Goal: Task Accomplishment & Management: Complete application form

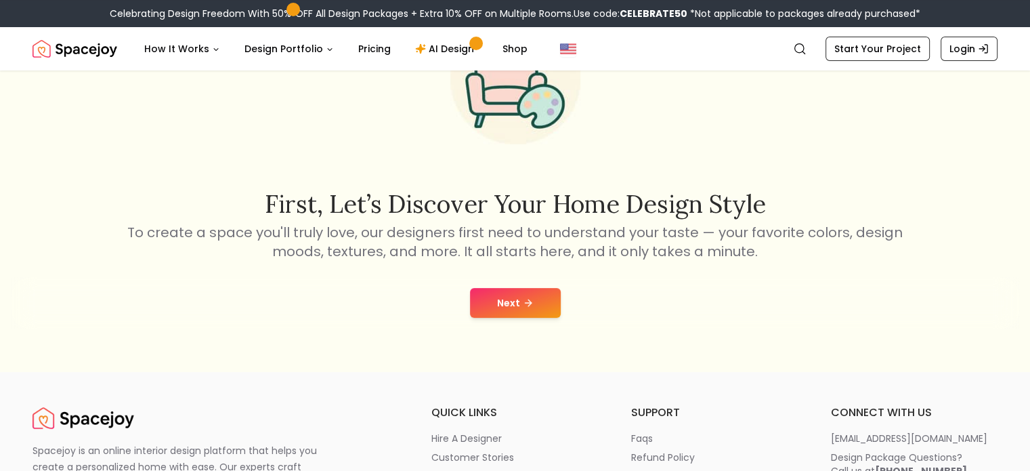
scroll to position [122, 0]
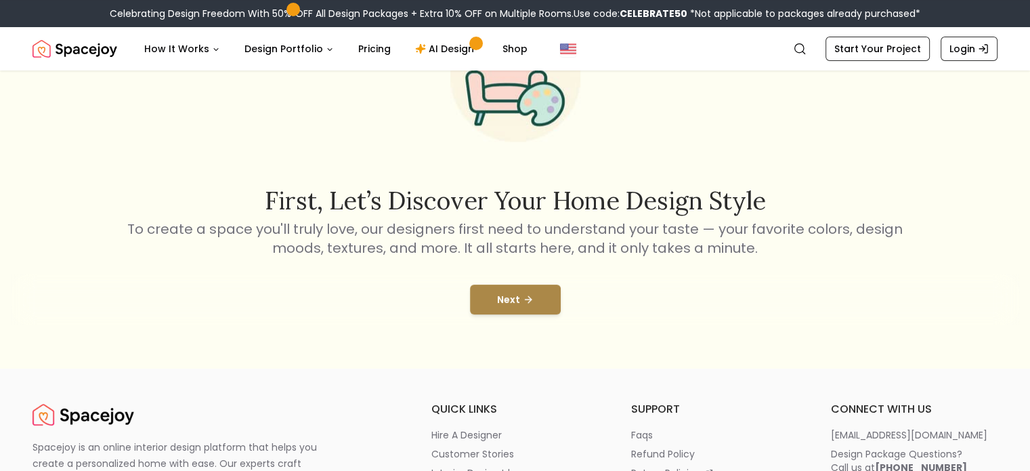
click at [511, 292] on button "Next" at bounding box center [515, 299] width 91 height 30
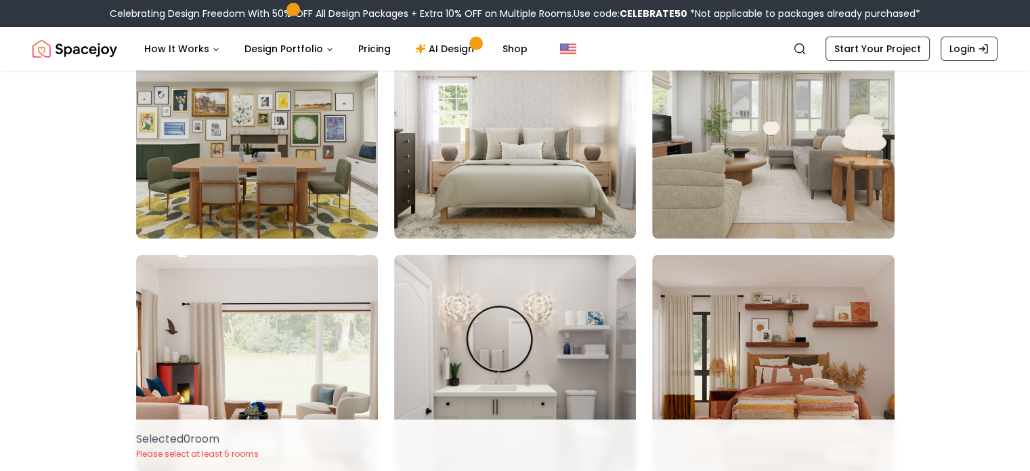
scroll to position [170, 0]
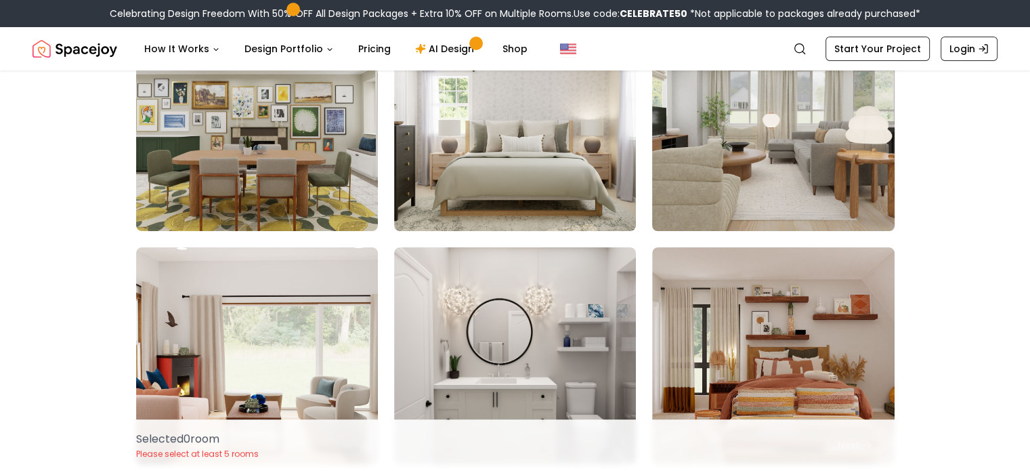
click at [740, 154] on img at bounding box center [773, 123] width 254 height 228
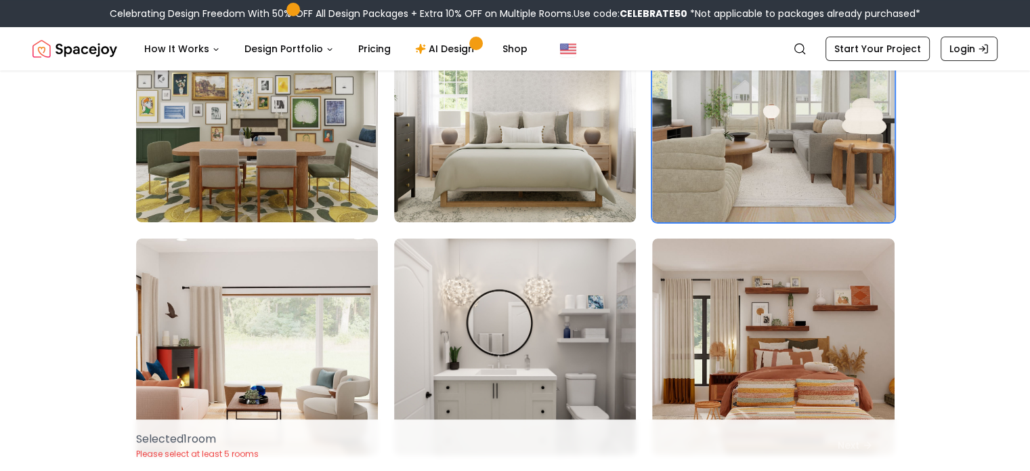
scroll to position [180, 0]
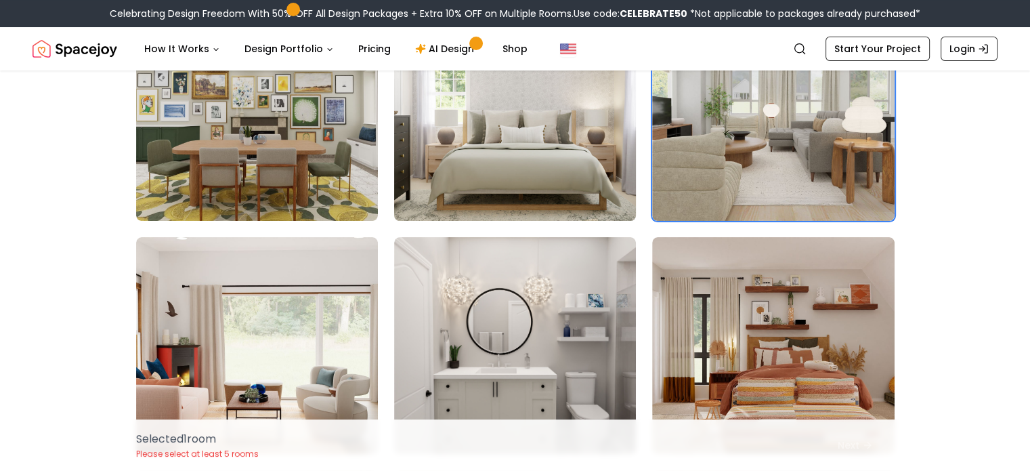
click at [467, 150] on img at bounding box center [515, 113] width 254 height 228
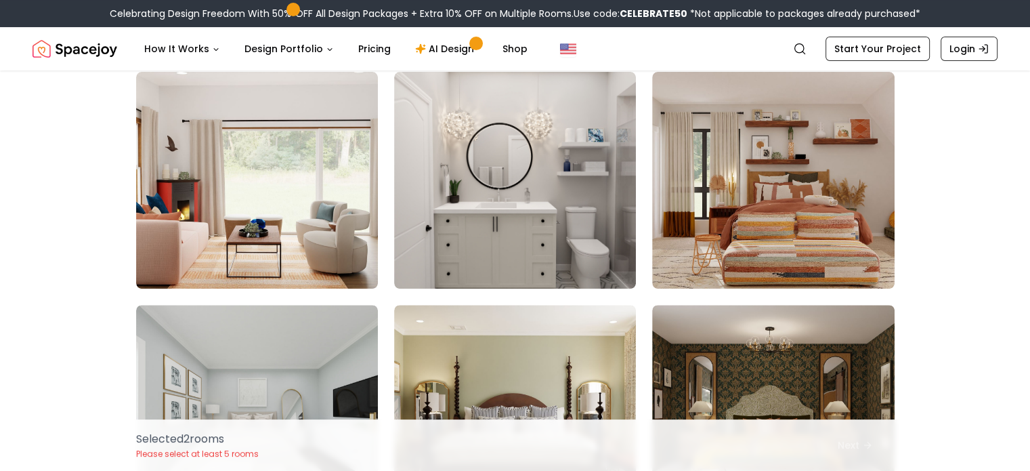
scroll to position [359, 0]
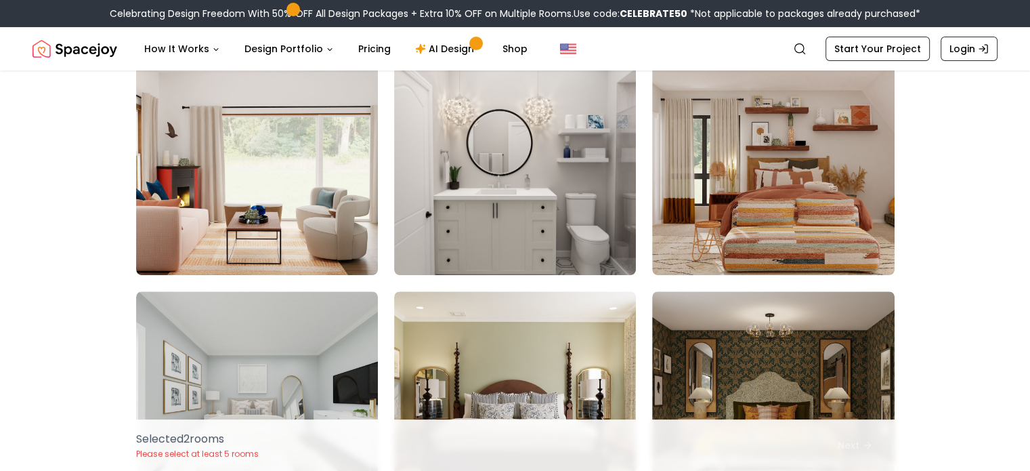
click at [467, 150] on img at bounding box center [515, 166] width 242 height 217
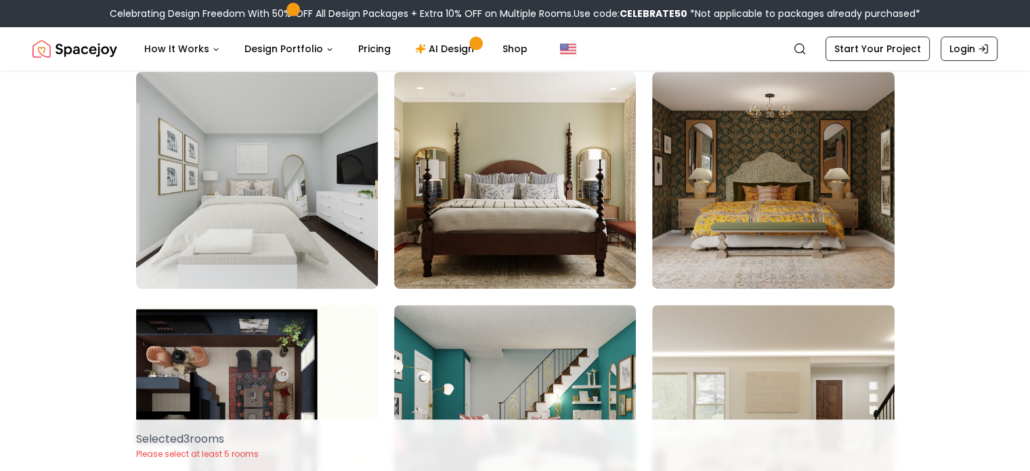
scroll to position [577, 0]
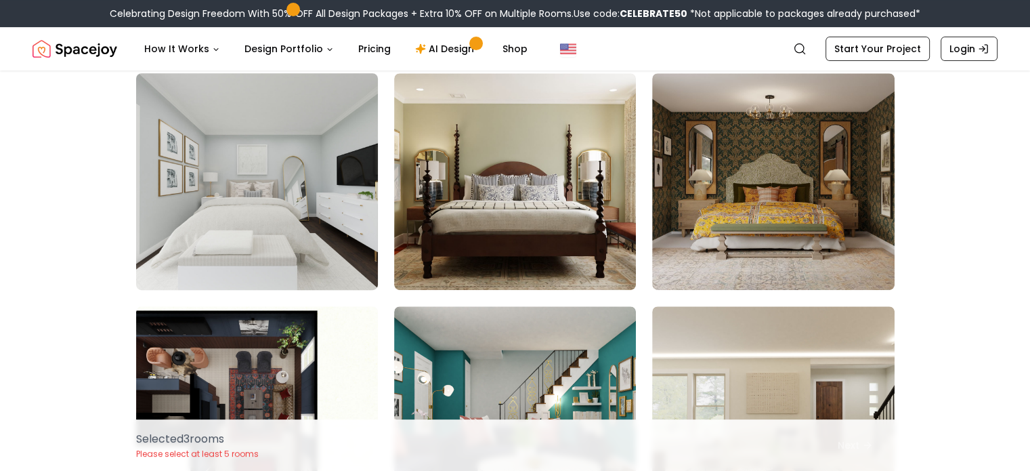
click at [304, 240] on img at bounding box center [257, 182] width 254 height 228
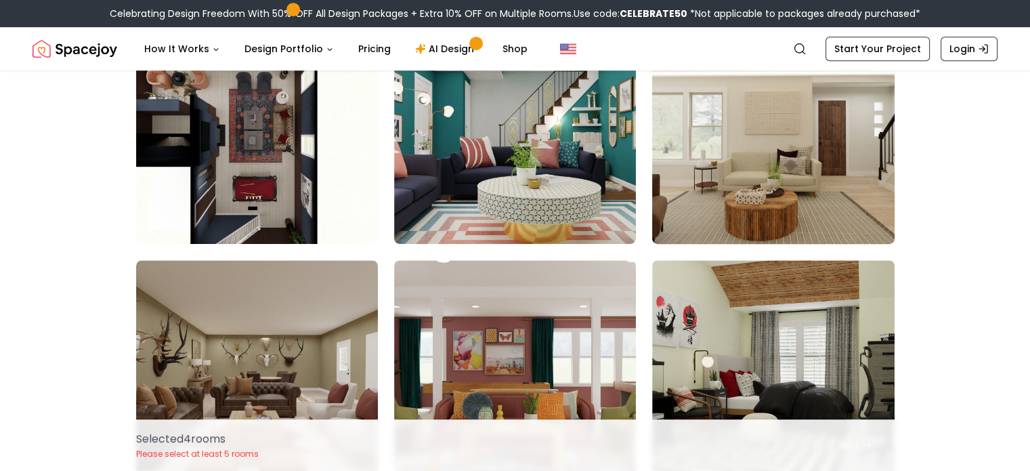
scroll to position [861, 0]
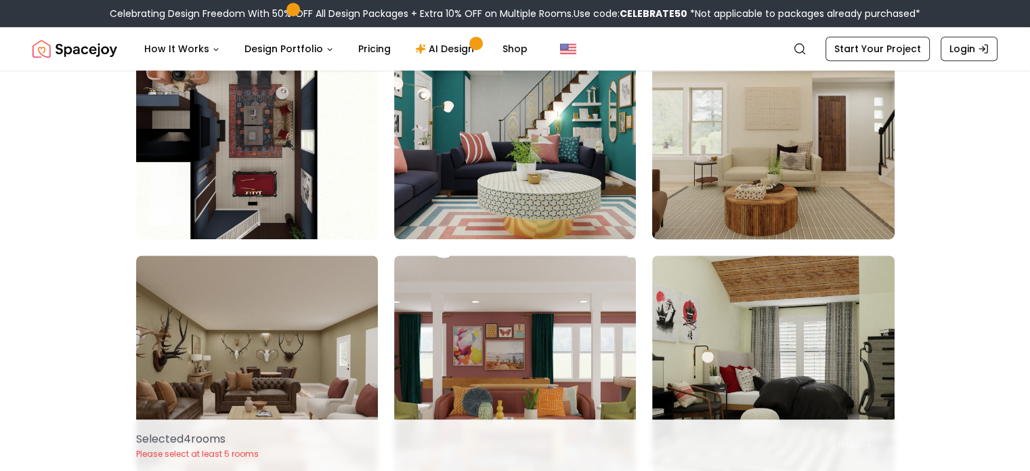
click at [719, 209] on img at bounding box center [773, 131] width 254 height 228
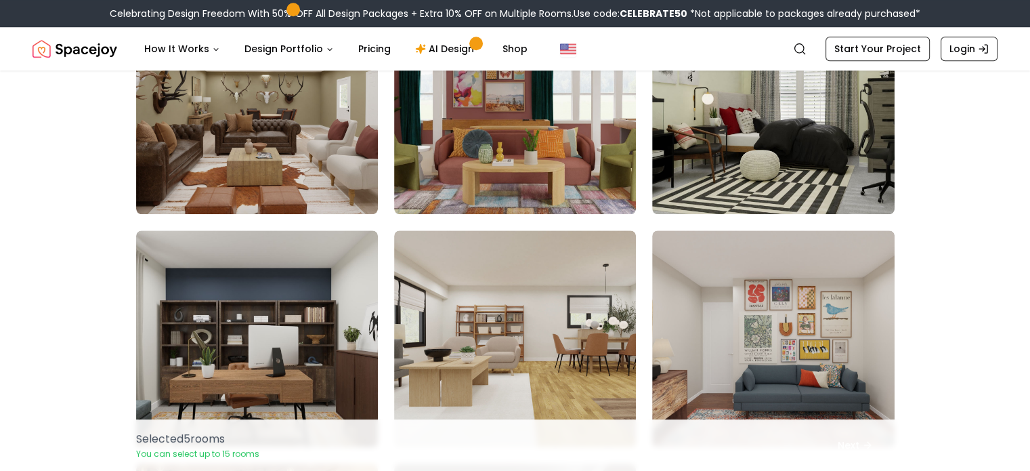
scroll to position [1164, 0]
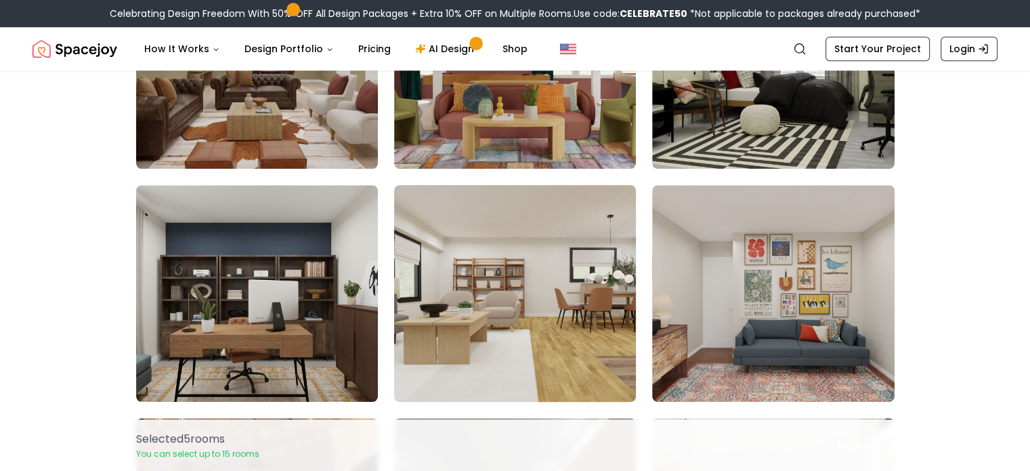
click at [573, 370] on img at bounding box center [515, 293] width 254 height 228
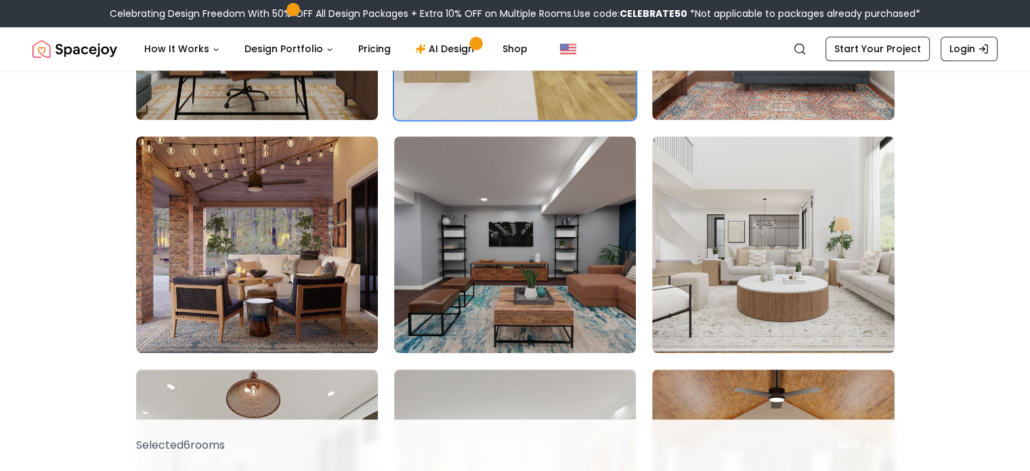
scroll to position [1451, 0]
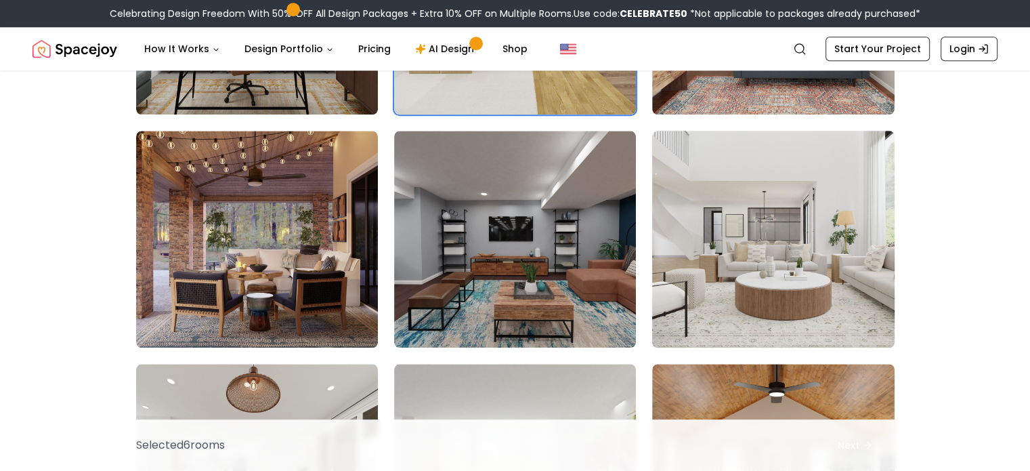
click at [693, 306] on img at bounding box center [773, 239] width 254 height 228
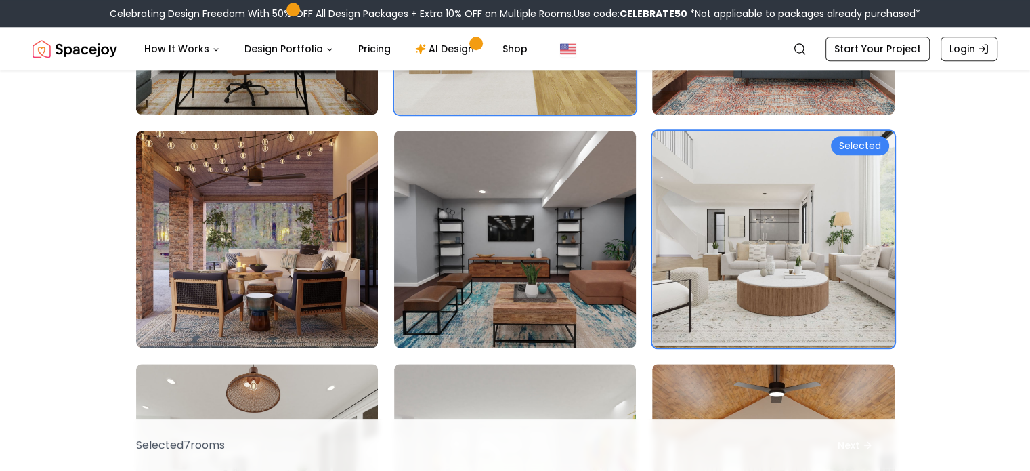
click at [542, 316] on img at bounding box center [515, 239] width 254 height 228
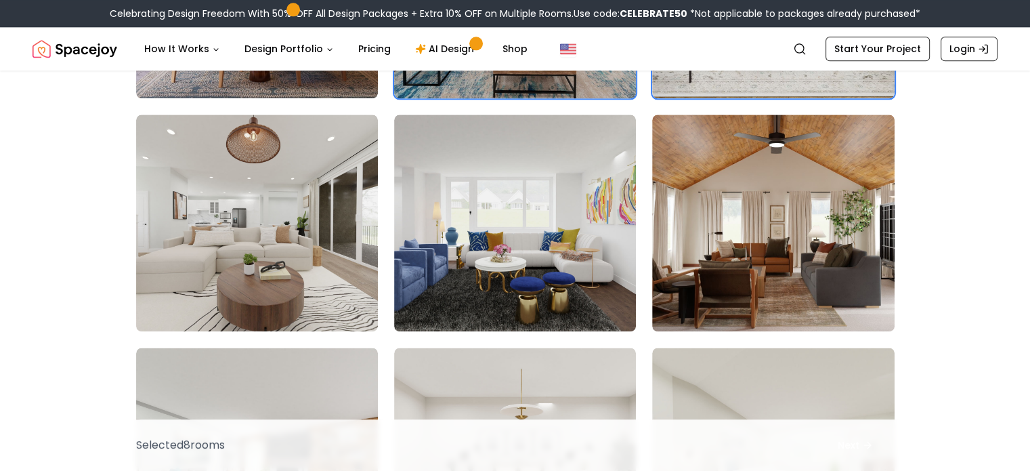
scroll to position [1715, 0]
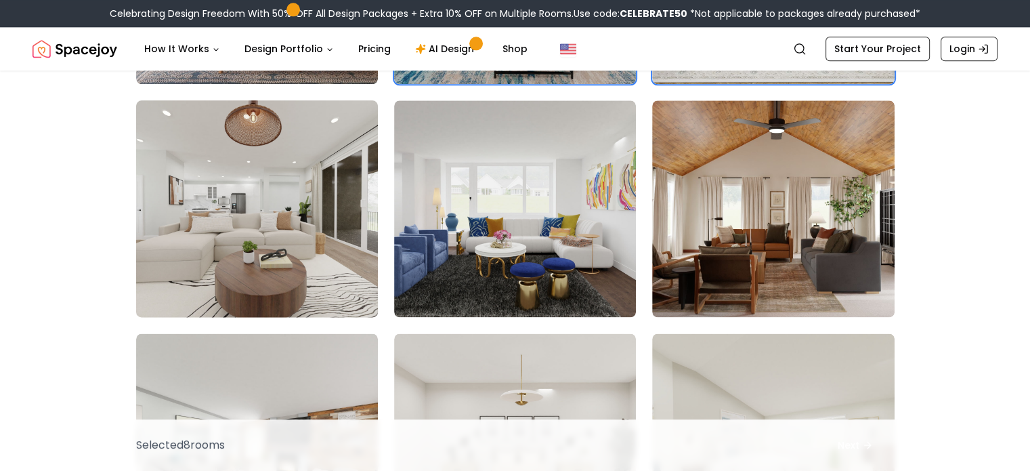
click at [301, 262] on img at bounding box center [257, 209] width 254 height 228
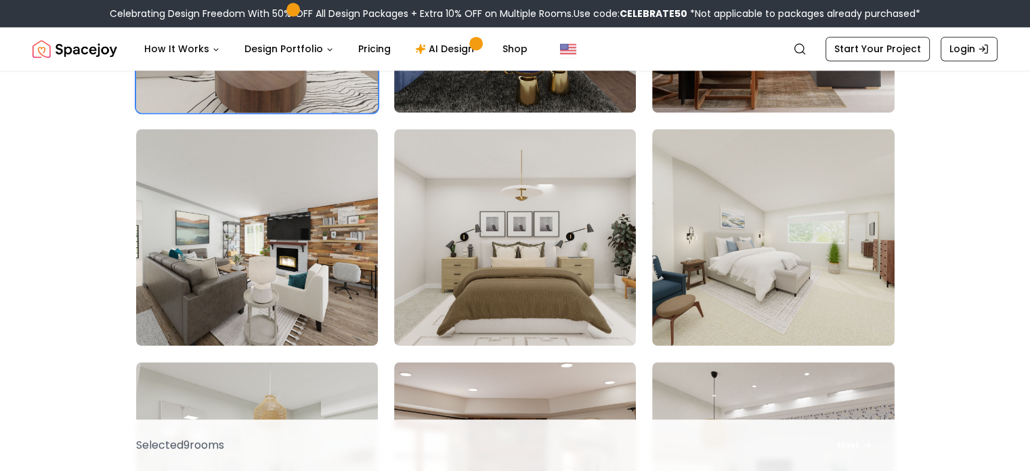
scroll to position [1937, 0]
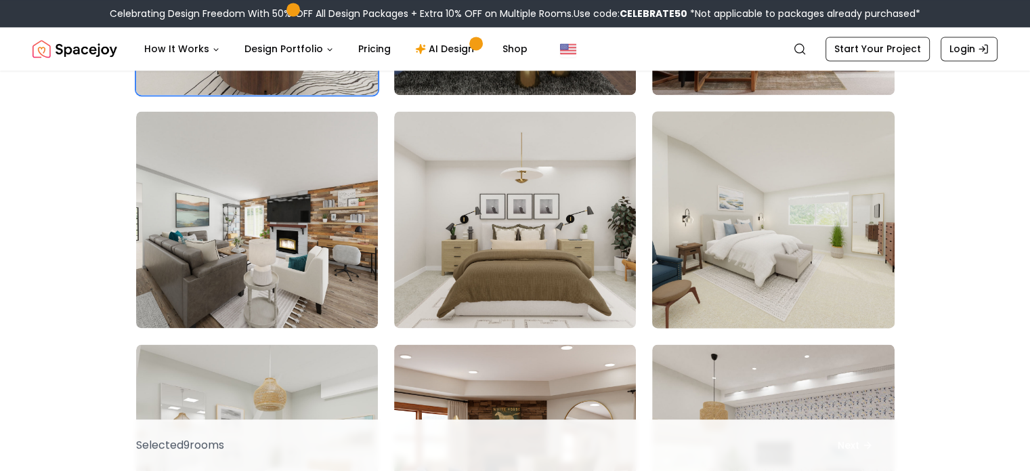
click at [764, 248] on img at bounding box center [773, 220] width 254 height 228
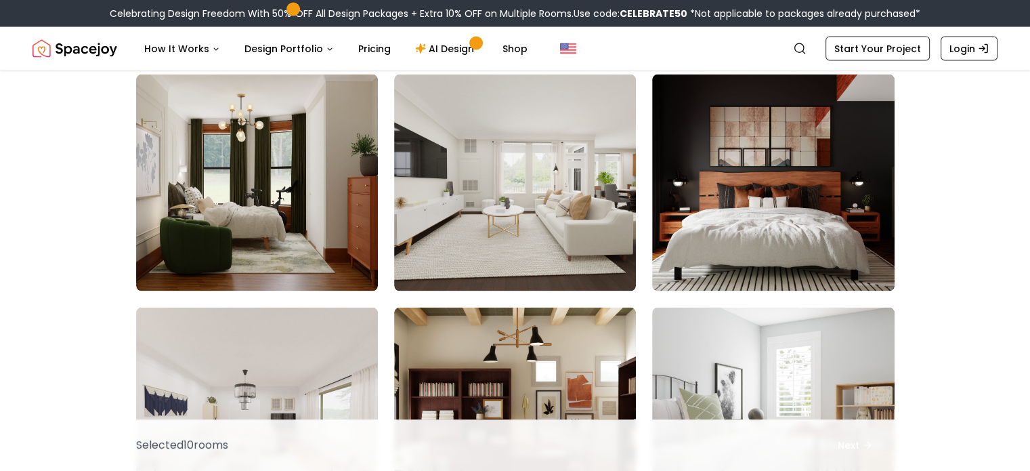
scroll to position [2678, 0]
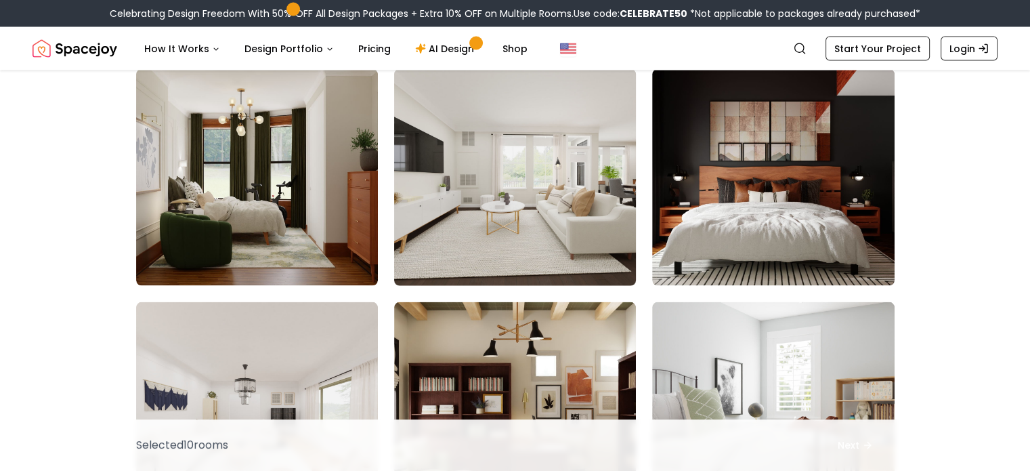
click at [492, 203] on img at bounding box center [515, 178] width 254 height 228
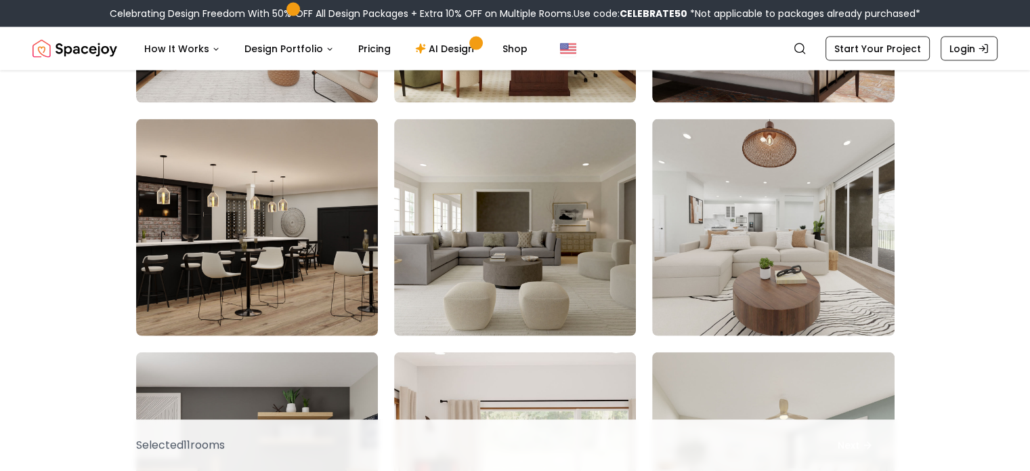
scroll to position [3099, 0]
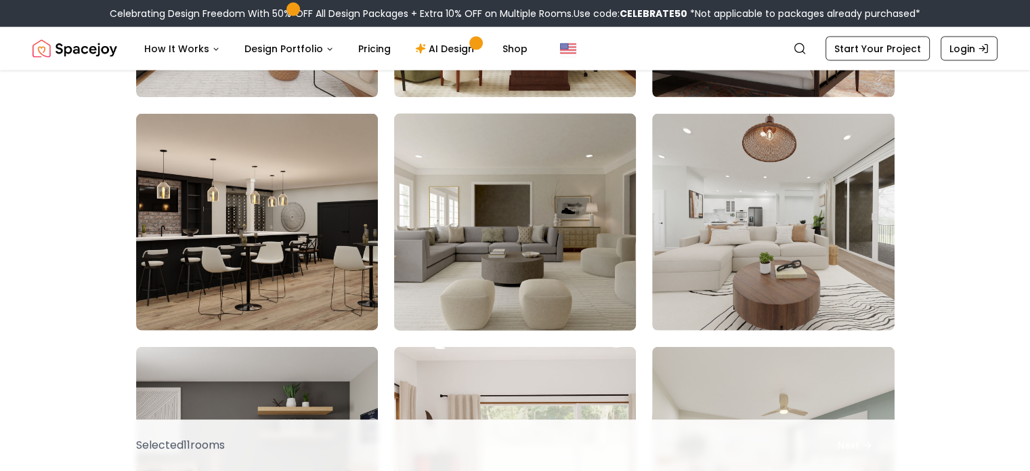
click at [495, 207] on img at bounding box center [515, 222] width 254 height 228
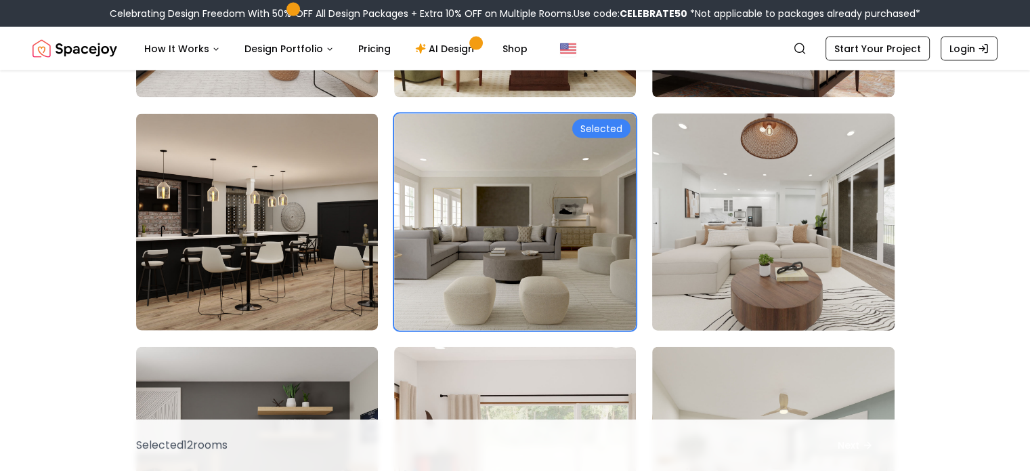
click at [761, 208] on img at bounding box center [773, 222] width 254 height 228
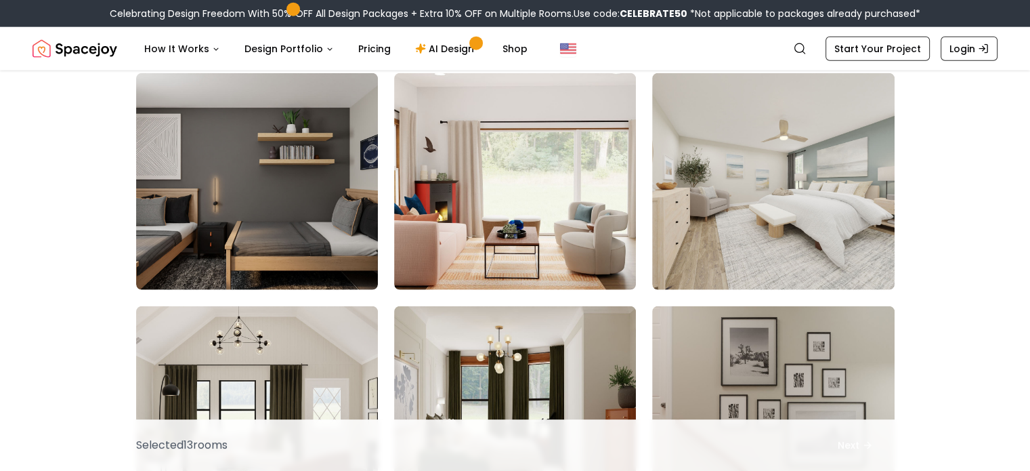
scroll to position [3375, 0]
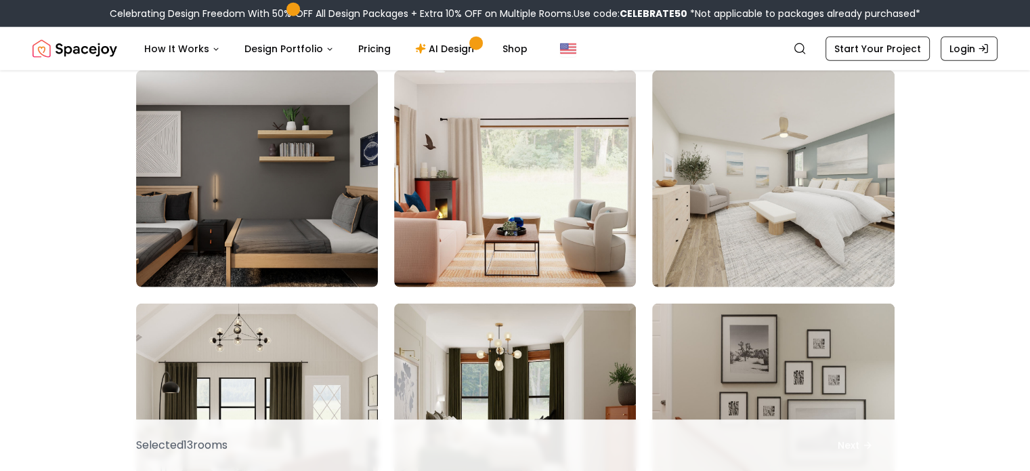
click at [761, 208] on img at bounding box center [773, 178] width 242 height 217
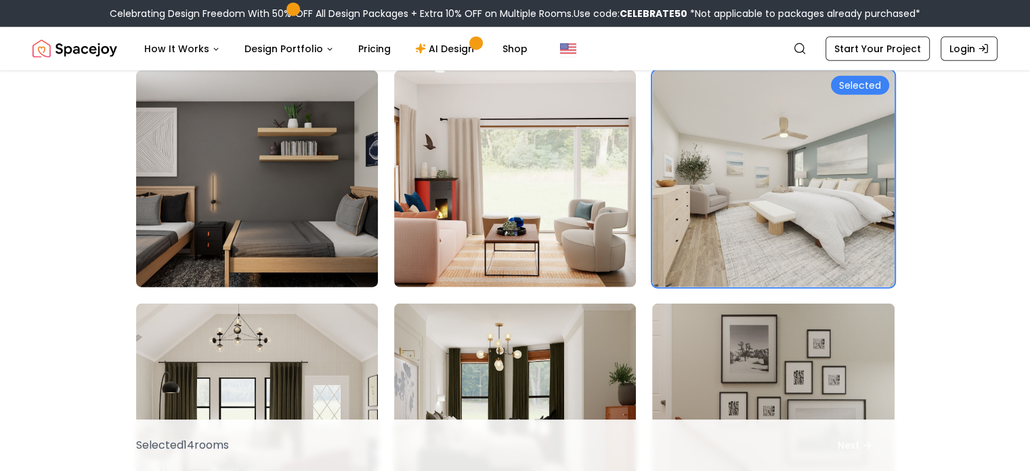
click at [304, 232] on img at bounding box center [257, 179] width 254 height 228
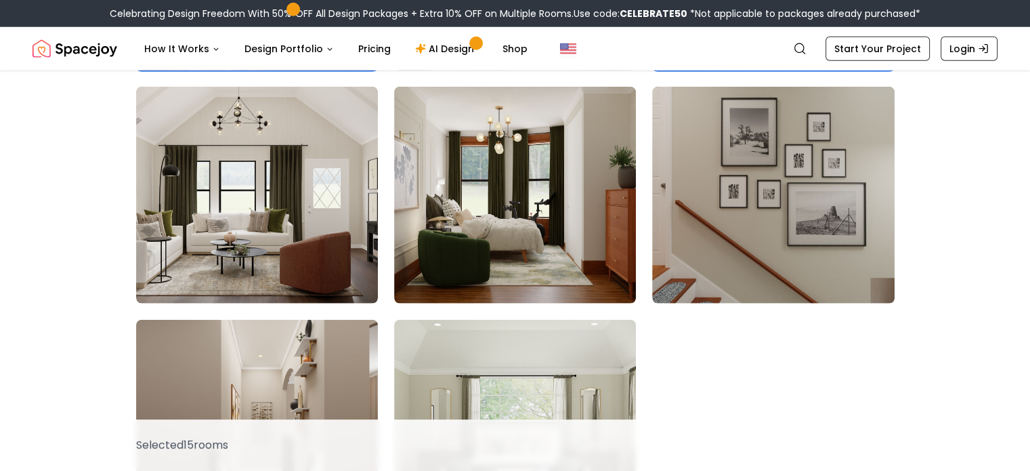
scroll to position [3614, 0]
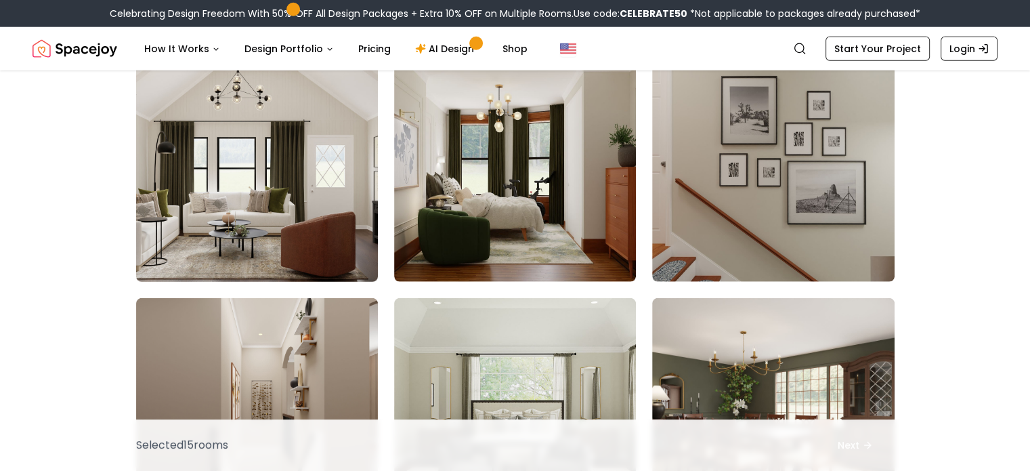
click at [290, 196] on img at bounding box center [257, 174] width 254 height 228
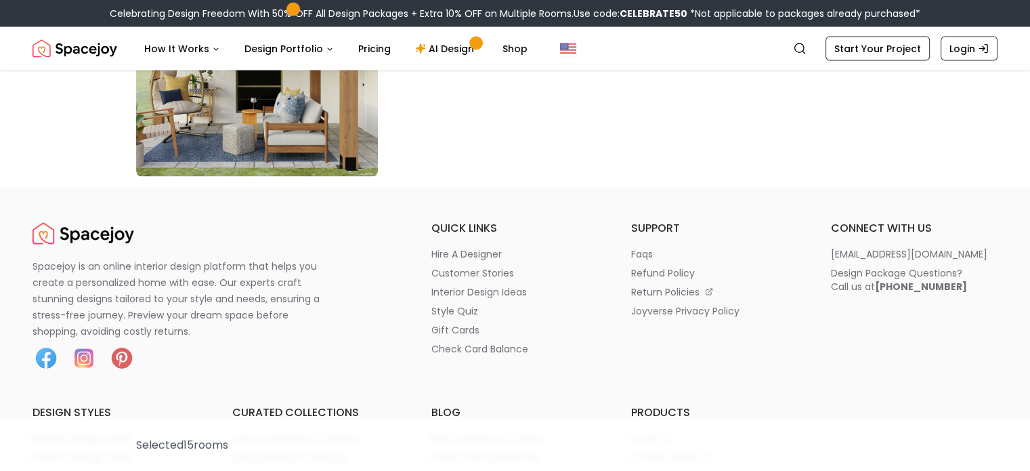
scroll to position [7913, 0]
click at [878, 45] on link "Start Your Project" at bounding box center [878, 49] width 104 height 24
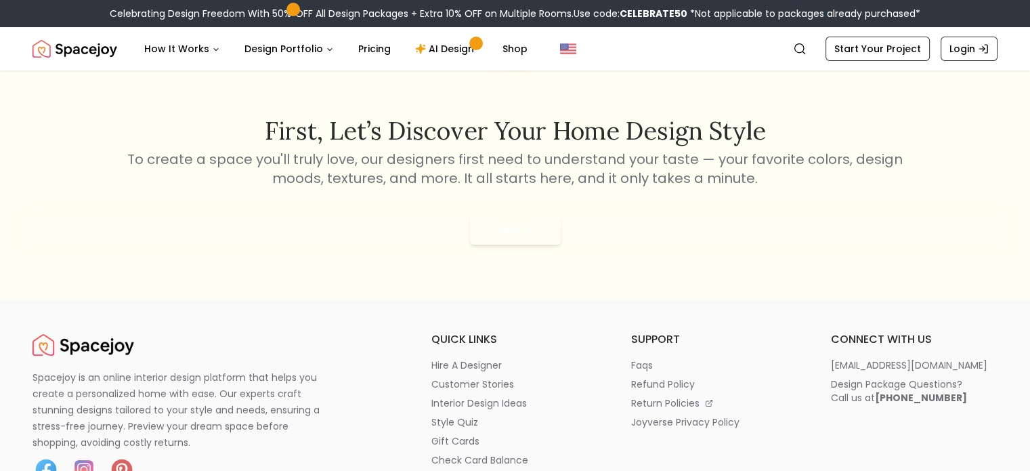
scroll to position [183, 0]
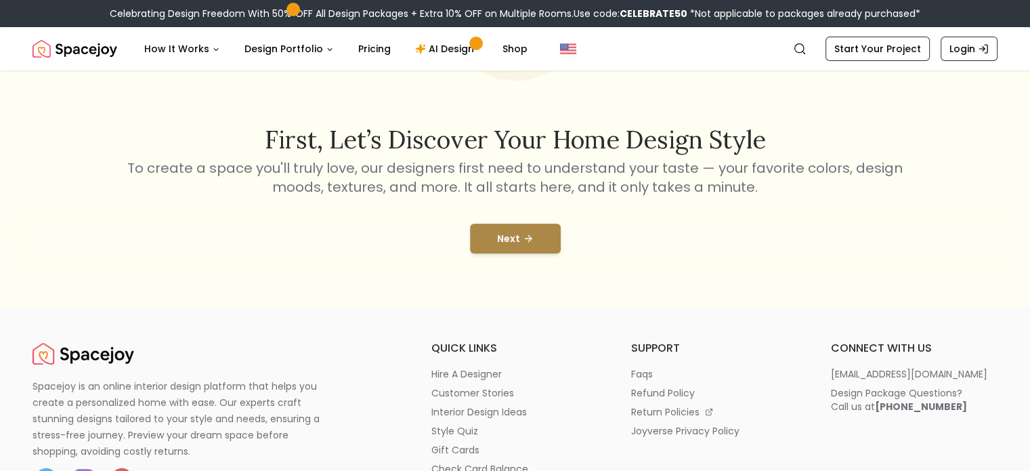
click at [513, 230] on button "Next" at bounding box center [515, 238] width 91 height 30
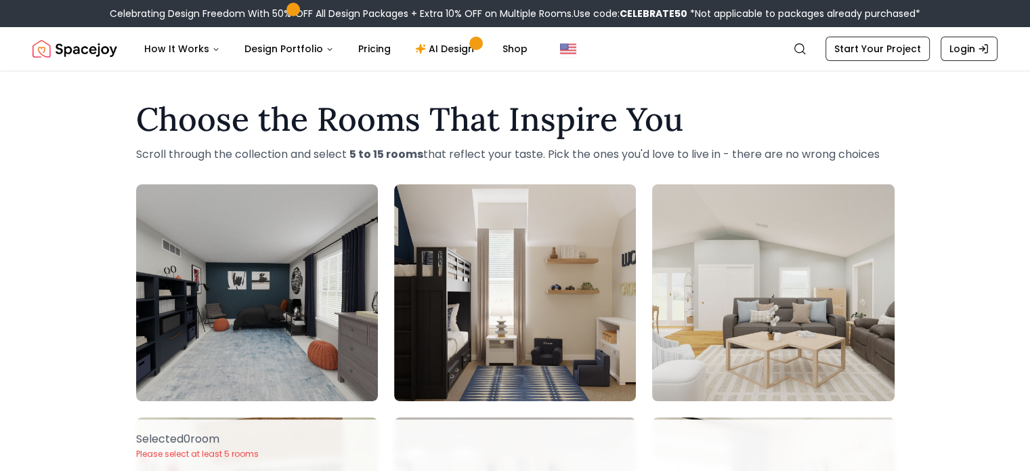
click at [705, 279] on img at bounding box center [773, 293] width 254 height 228
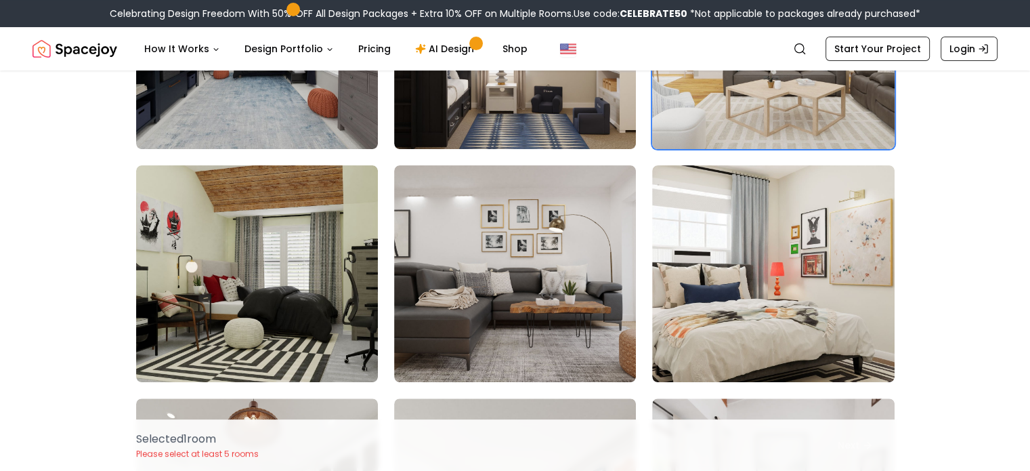
scroll to position [260, 0]
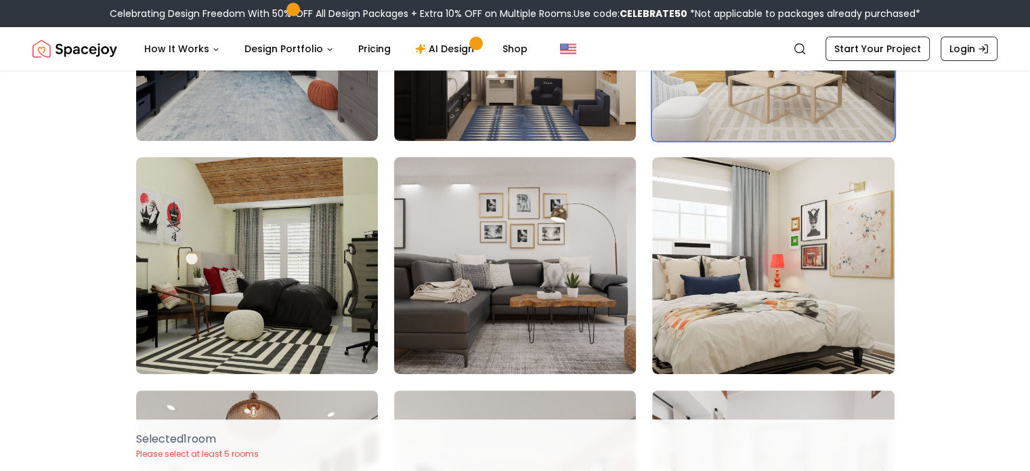
click at [561, 274] on img at bounding box center [515, 266] width 254 height 228
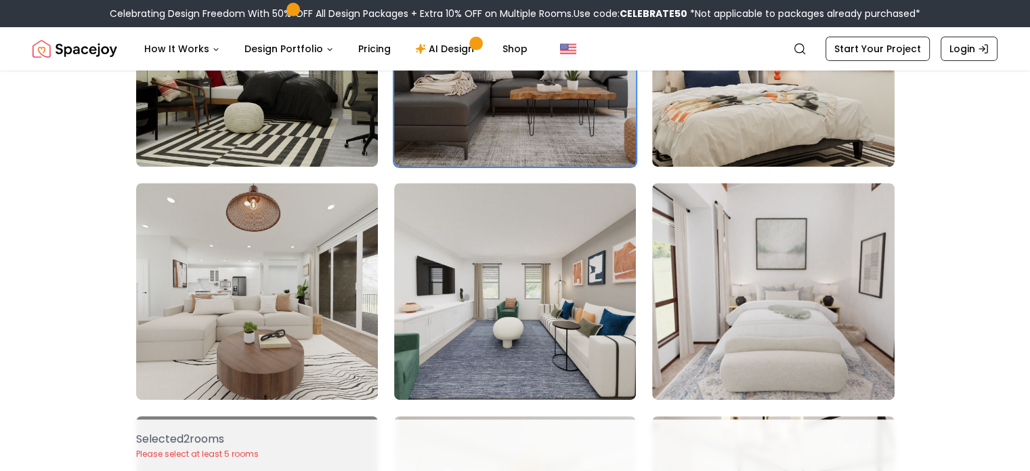
scroll to position [482, 0]
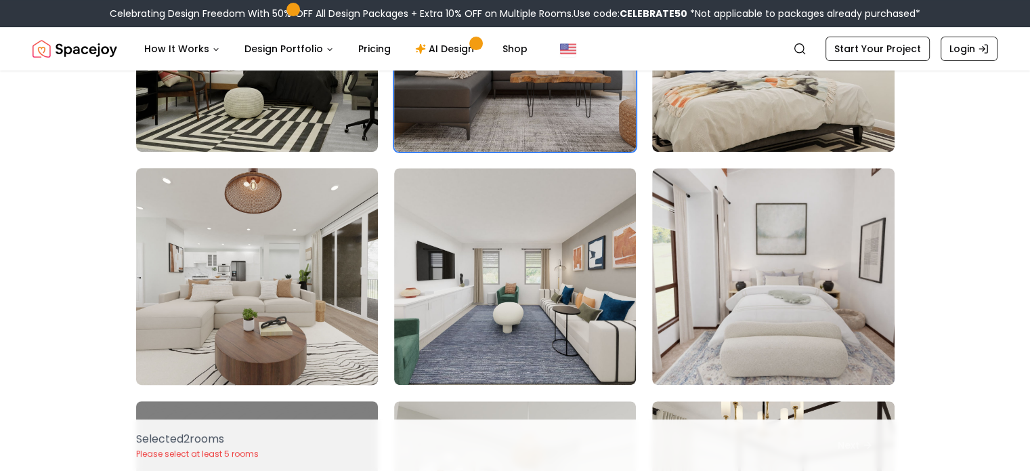
click at [299, 278] on img at bounding box center [257, 277] width 254 height 228
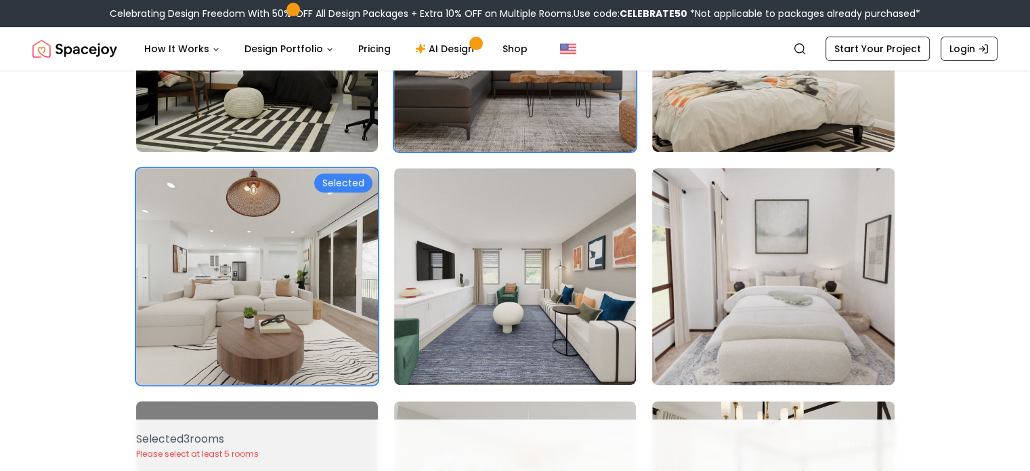
click at [781, 291] on img at bounding box center [773, 277] width 254 height 228
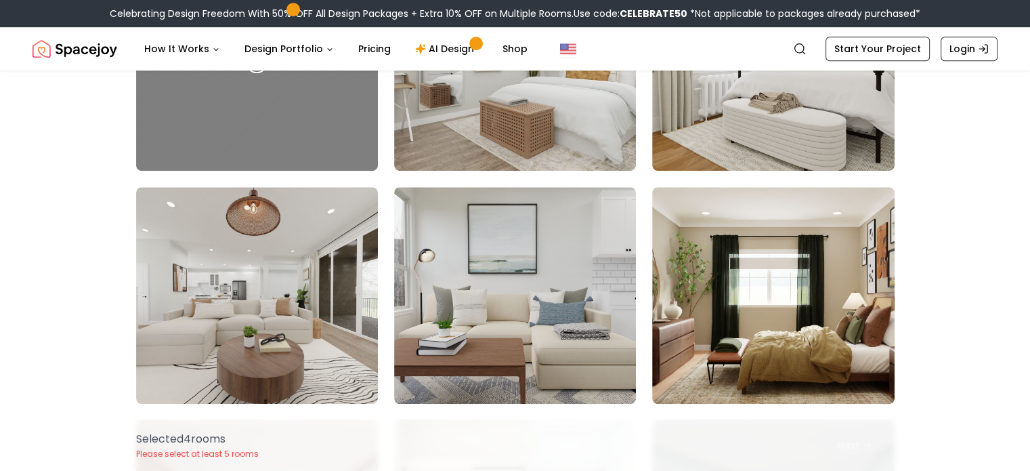
scroll to position [929, 0]
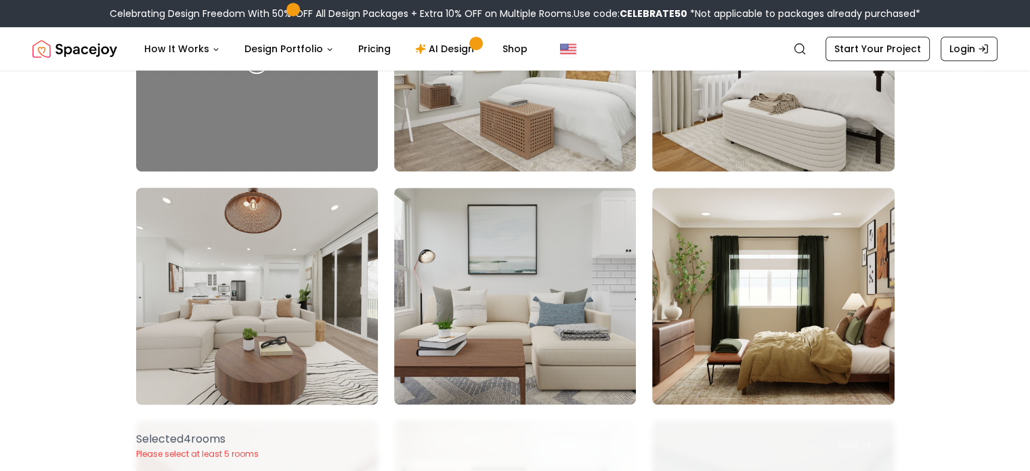
click at [252, 326] on img at bounding box center [257, 296] width 254 height 228
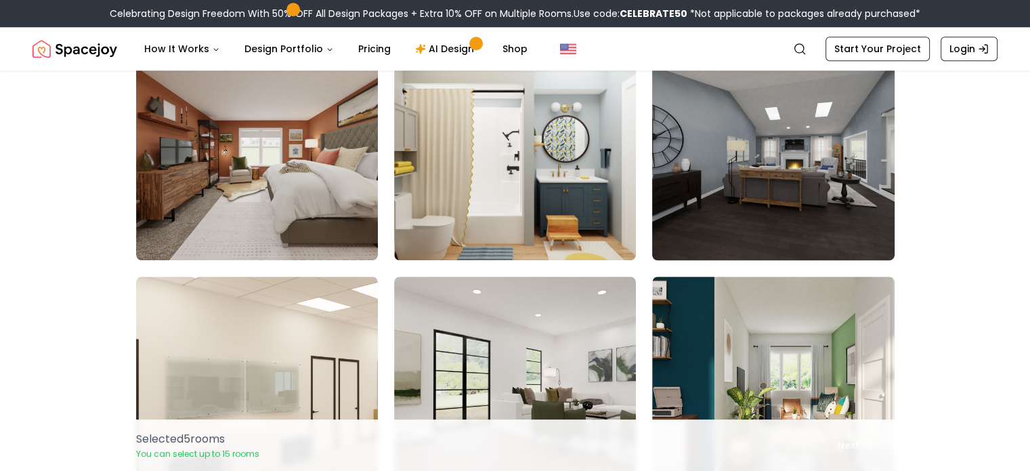
click at [773, 184] on img at bounding box center [773, 152] width 254 height 228
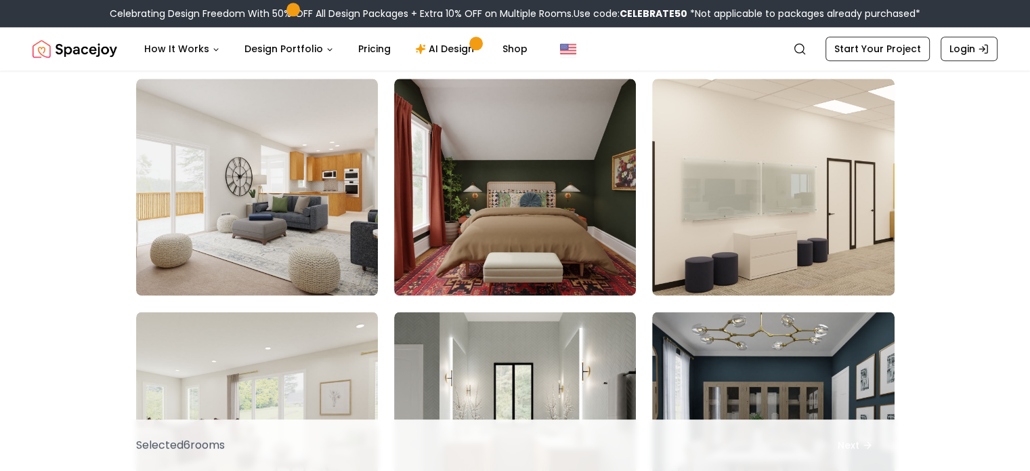
scroll to position [1736, 0]
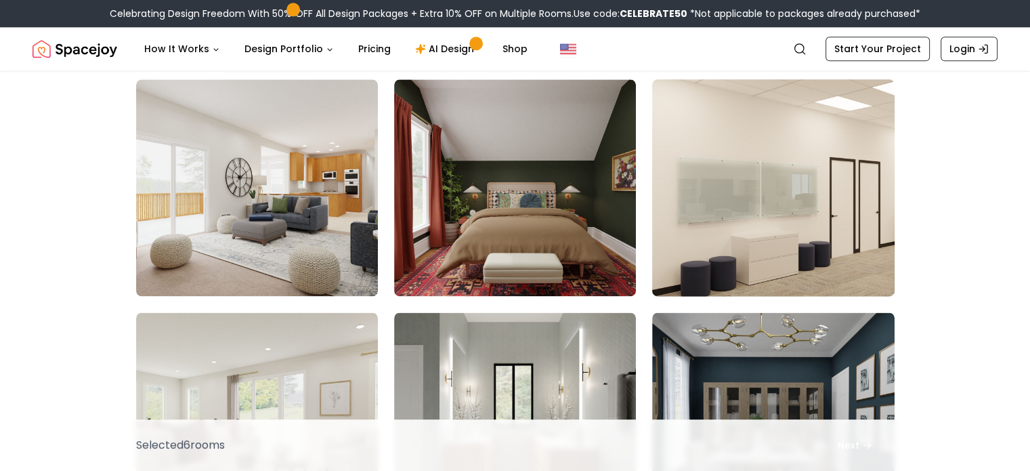
click at [708, 129] on img at bounding box center [773, 188] width 254 height 228
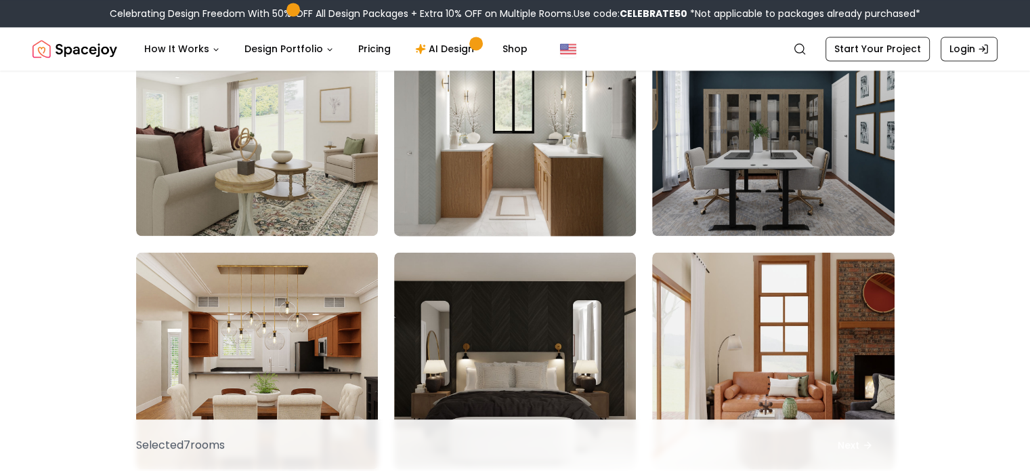
scroll to position [2045, 0]
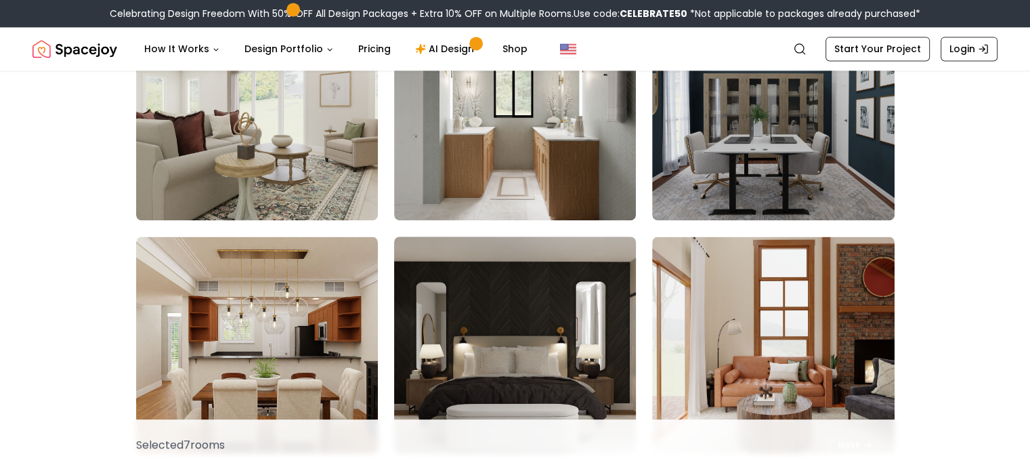
click at [478, 265] on img at bounding box center [515, 345] width 254 height 228
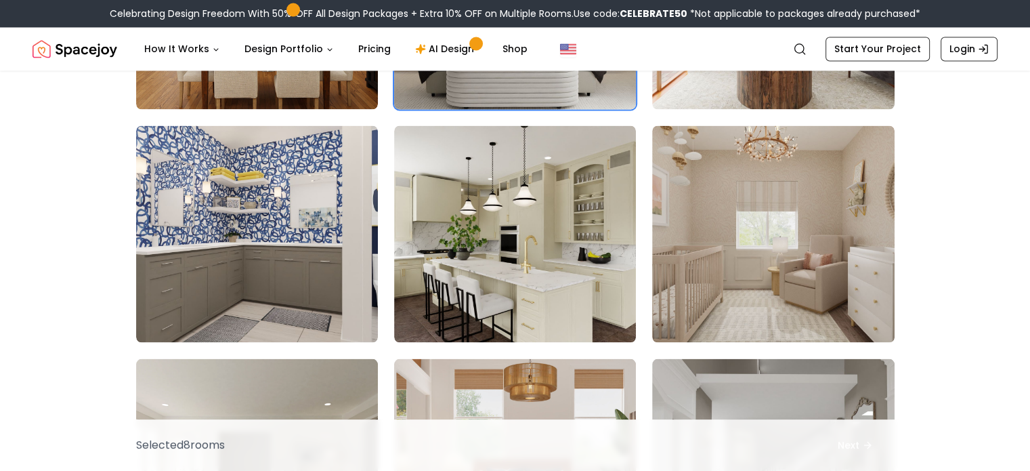
click at [478, 265] on img at bounding box center [515, 233] width 242 height 217
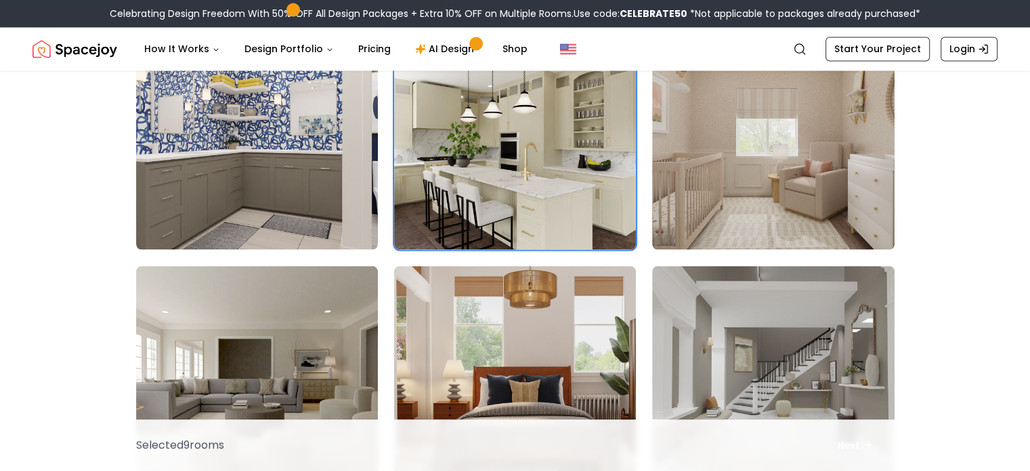
scroll to position [2481, 0]
click at [734, 150] on img at bounding box center [773, 141] width 254 height 228
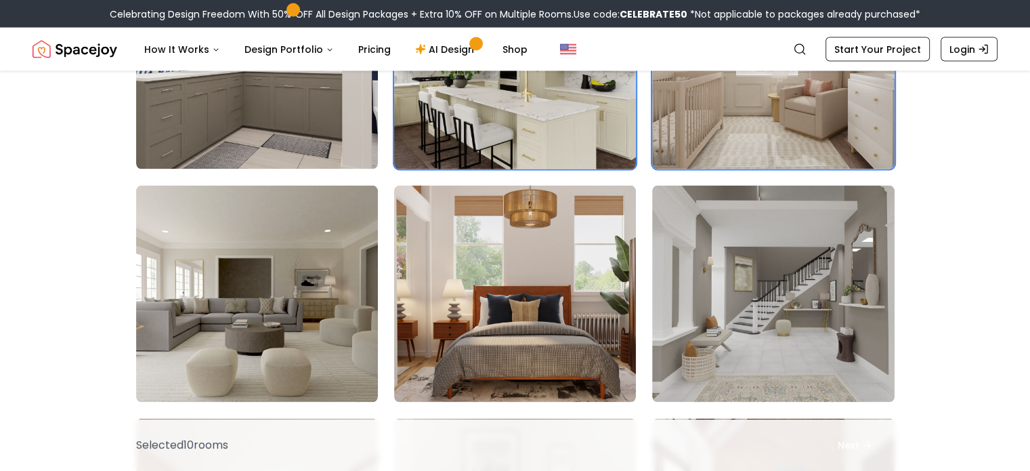
scroll to position [2565, 0]
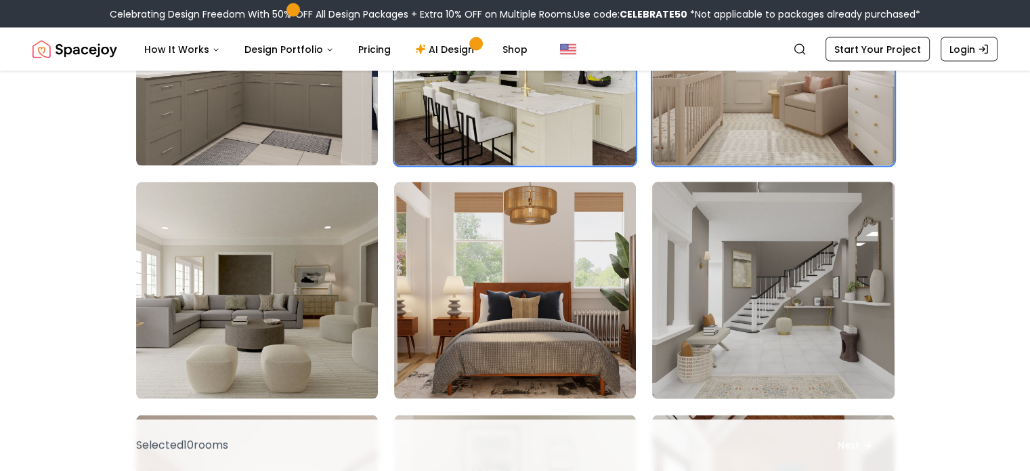
click at [748, 318] on img at bounding box center [773, 290] width 254 height 228
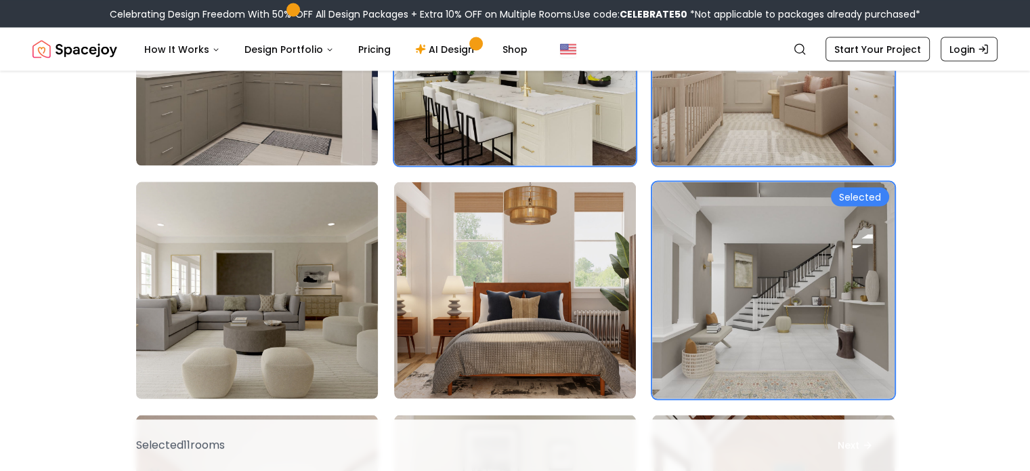
click at [282, 289] on img at bounding box center [257, 290] width 254 height 228
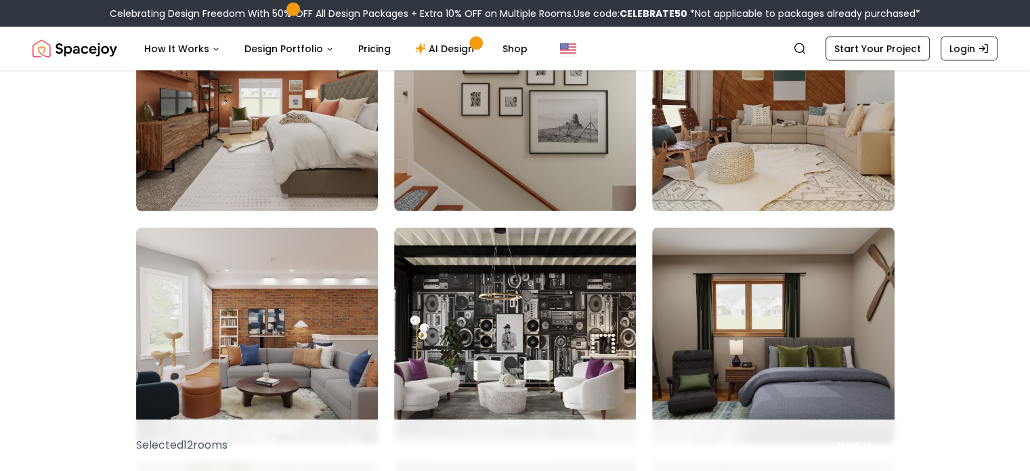
scroll to position [2987, 0]
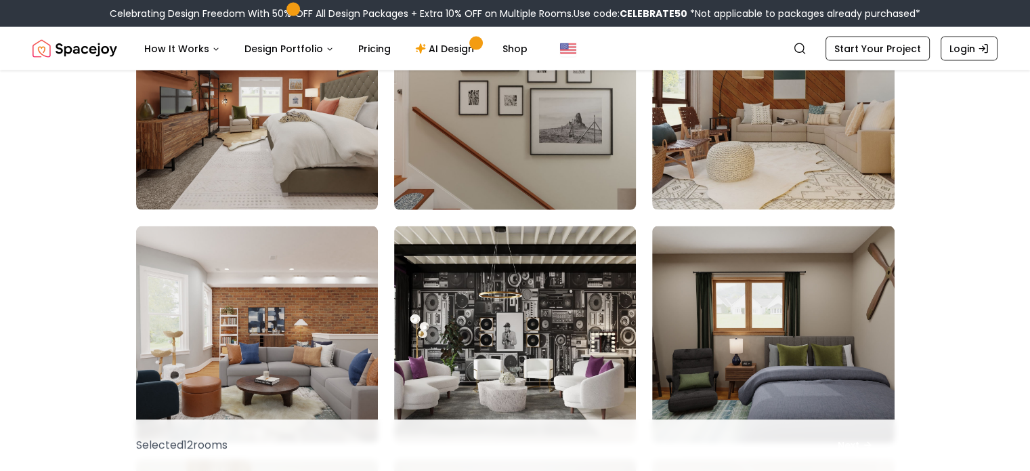
click at [467, 175] on img at bounding box center [515, 102] width 254 height 228
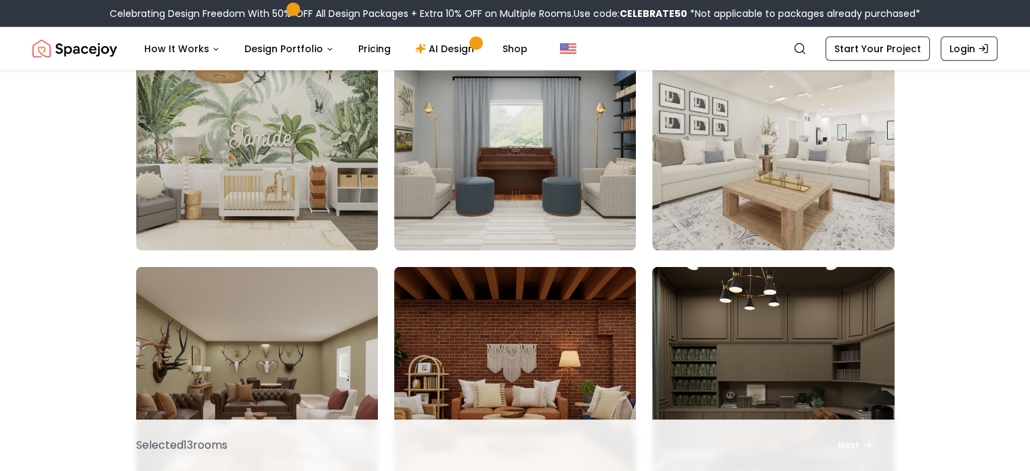
scroll to position [3411, 0]
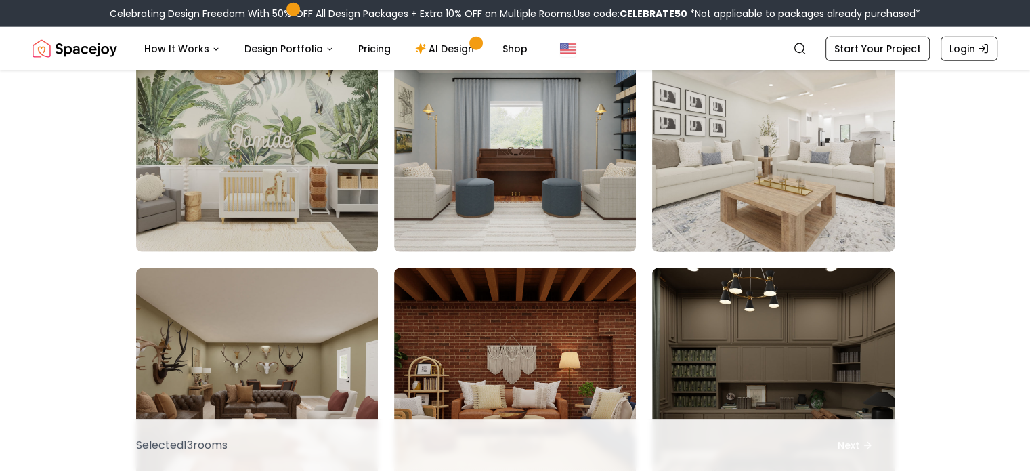
click at [849, 163] on img at bounding box center [773, 144] width 254 height 228
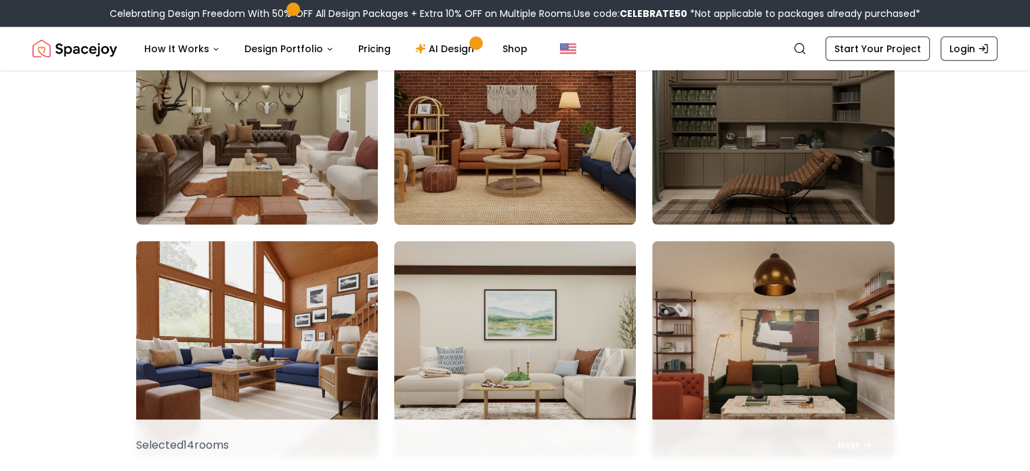
scroll to position [3673, 0]
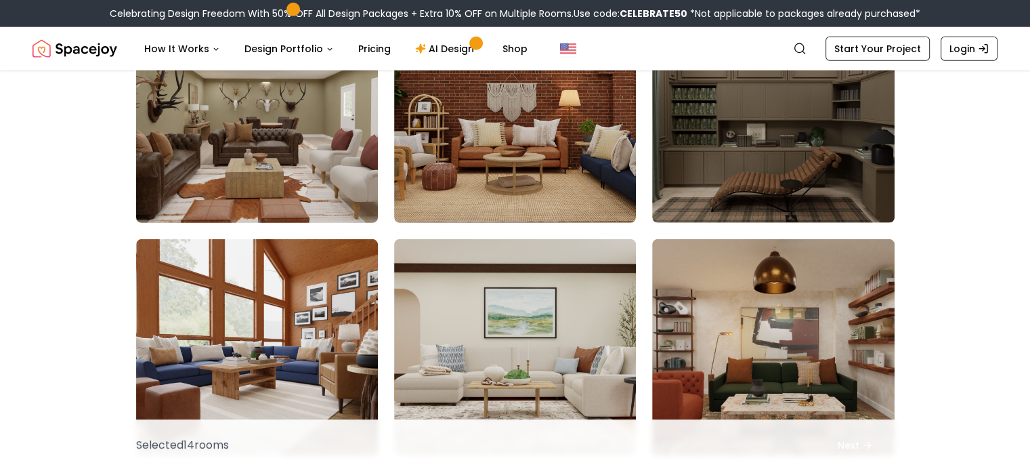
click at [272, 132] on img at bounding box center [257, 115] width 254 height 228
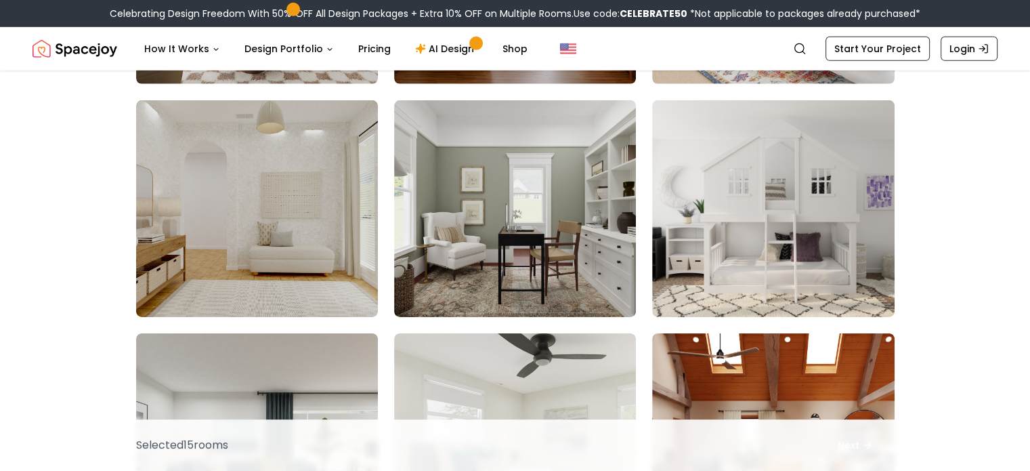
scroll to position [4278, 0]
click at [237, 216] on img at bounding box center [257, 209] width 254 height 228
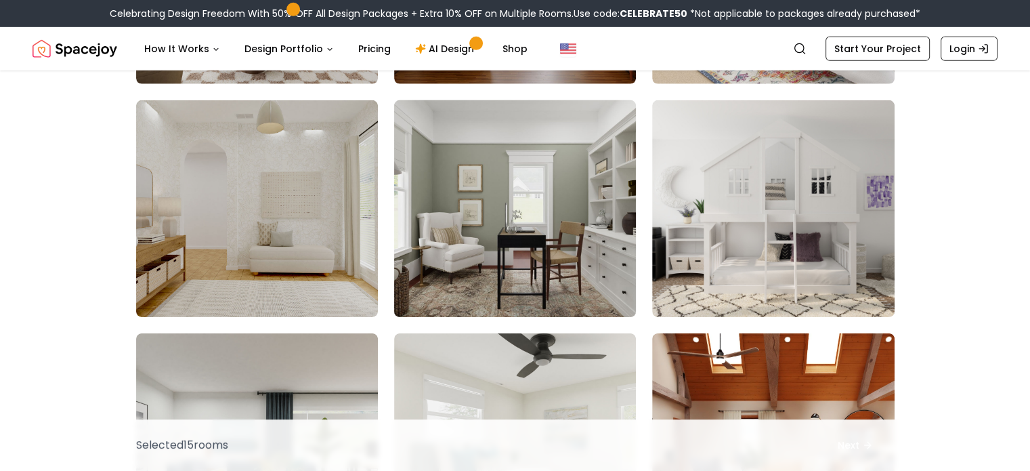
click at [489, 170] on img at bounding box center [515, 209] width 254 height 228
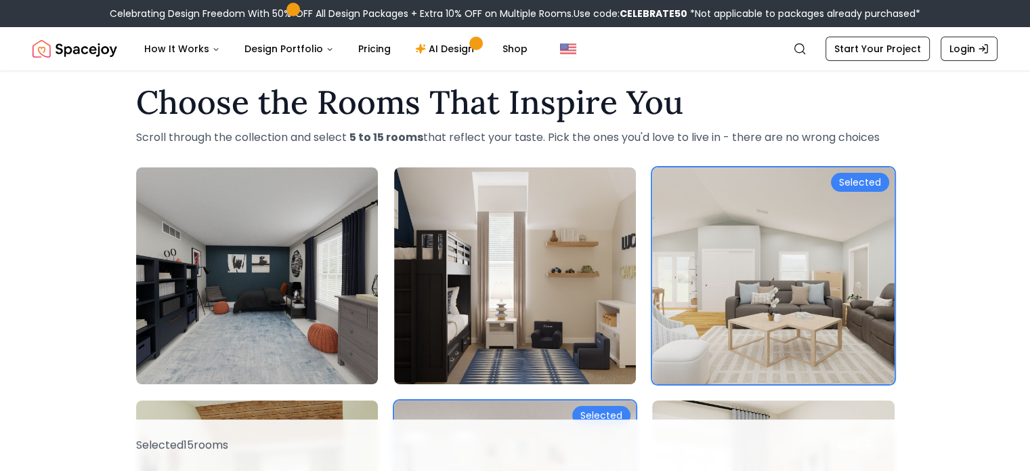
scroll to position [0, 0]
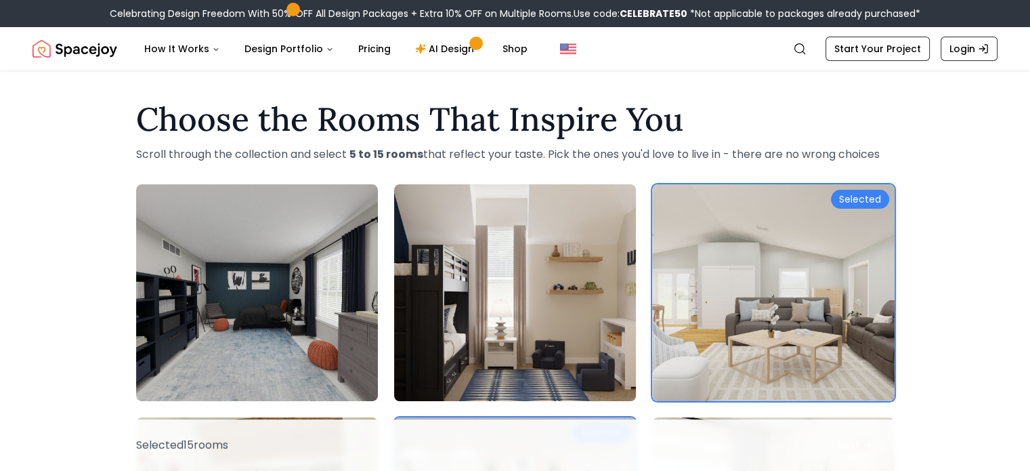
click at [496, 253] on img at bounding box center [515, 293] width 254 height 228
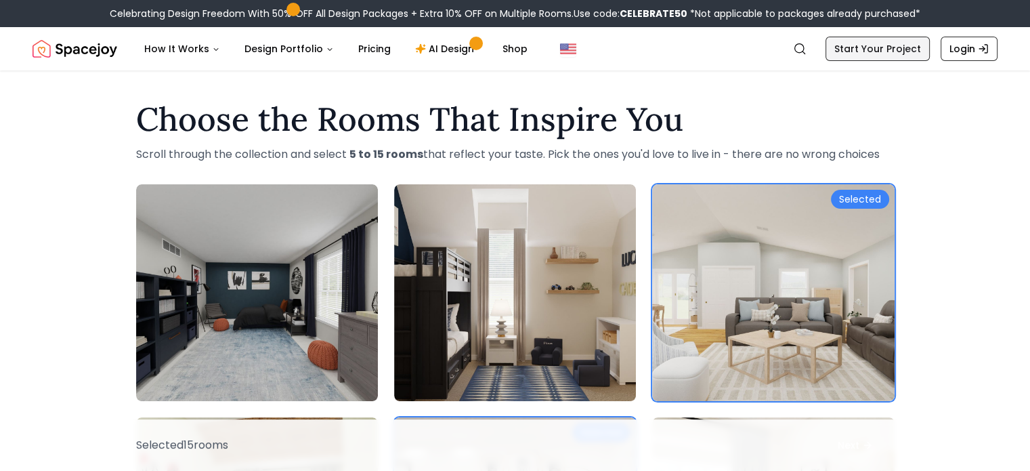
click at [836, 41] on link "Start Your Project" at bounding box center [878, 49] width 104 height 24
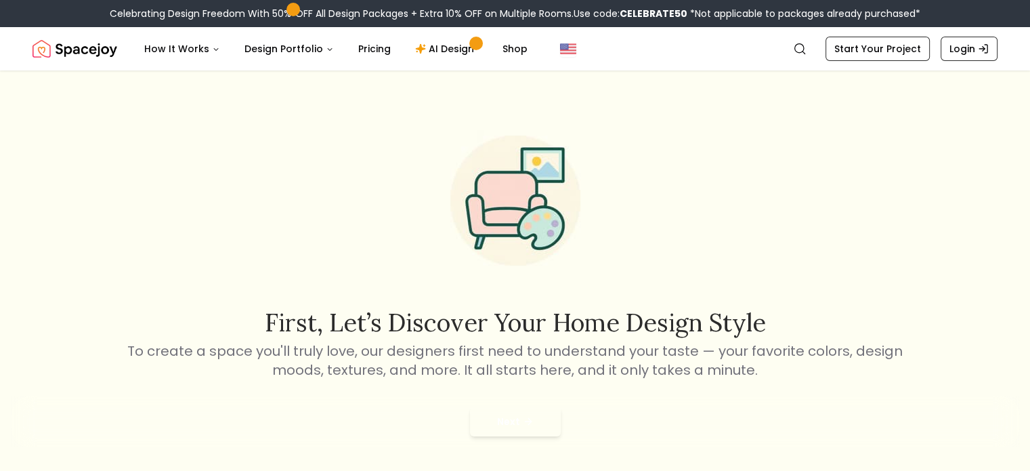
click at [521, 446] on div "Next" at bounding box center [515, 421] width 1008 height 51
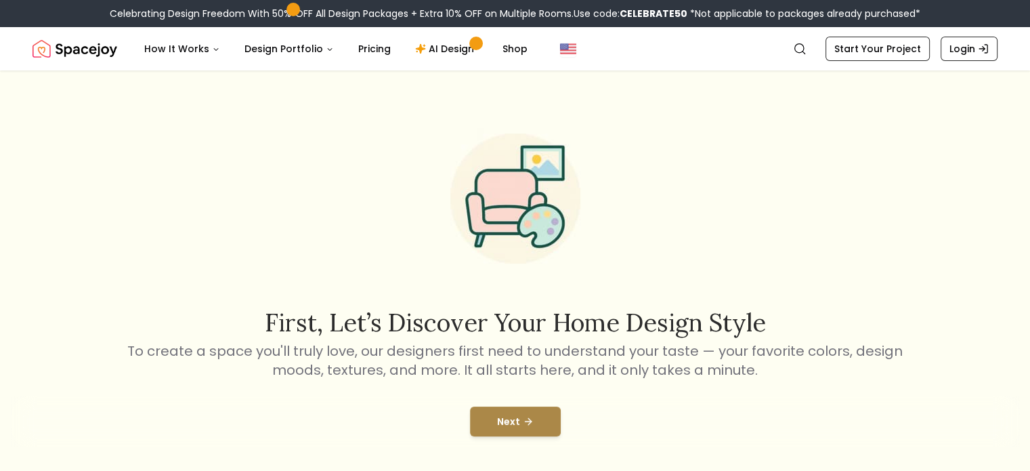
click at [514, 427] on button "Next" at bounding box center [515, 421] width 91 height 30
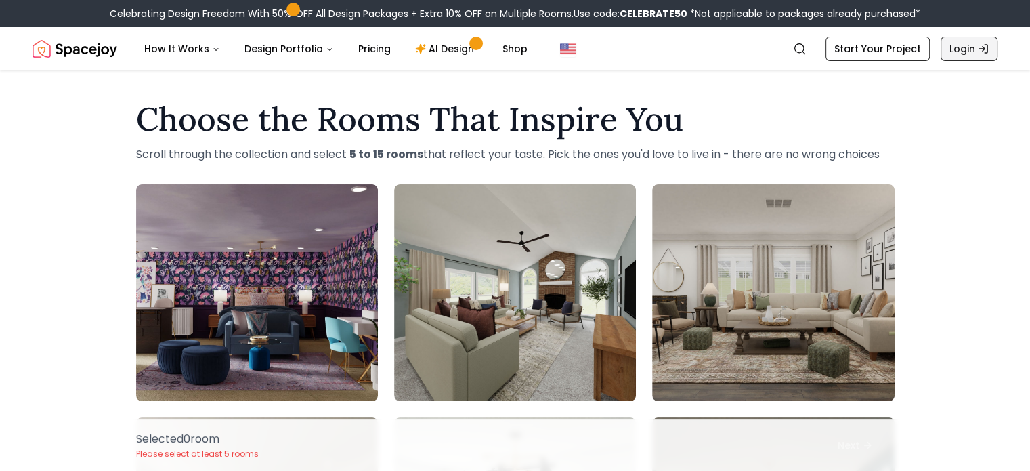
click at [967, 47] on link "Login" at bounding box center [969, 49] width 57 height 24
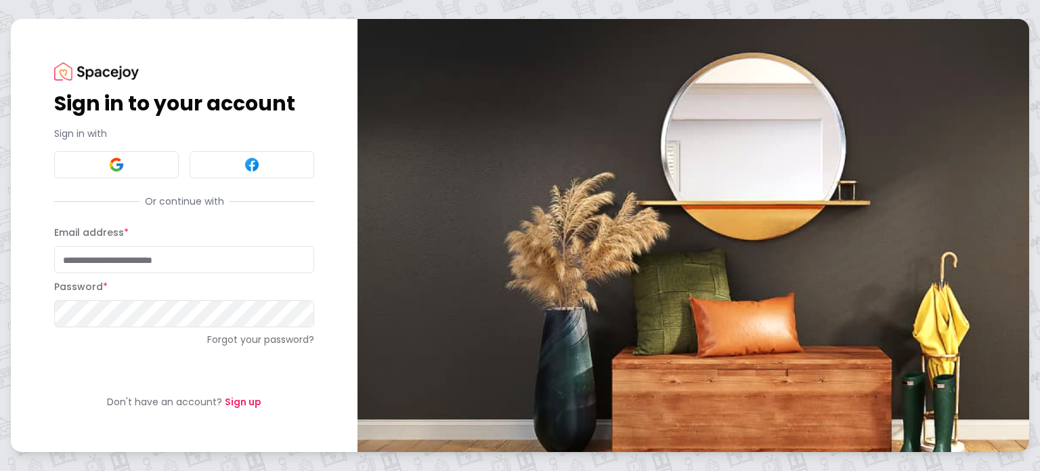
click at [233, 400] on link "Sign up" at bounding box center [243, 402] width 37 height 14
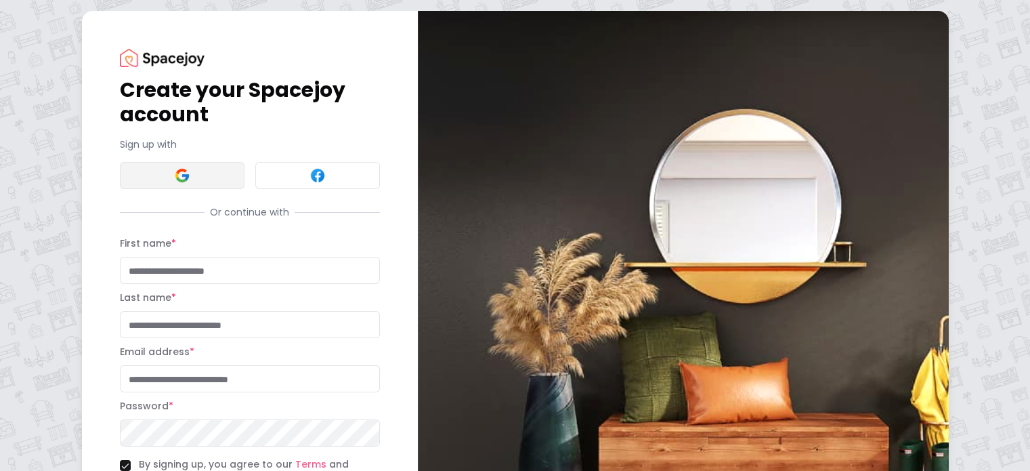
click at [129, 175] on button at bounding box center [182, 175] width 125 height 27
